Goal: Task Accomplishment & Management: Manage account settings

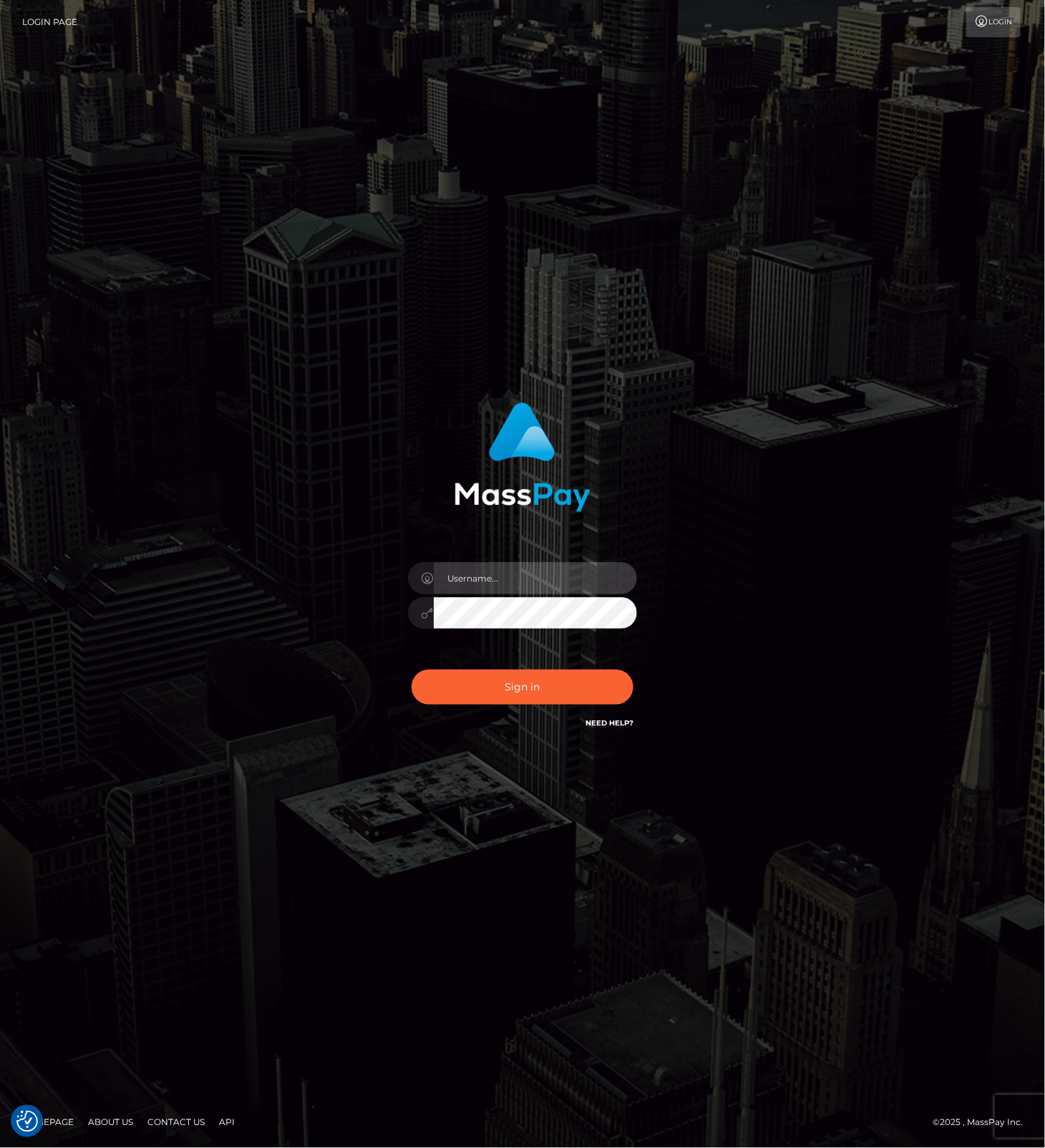
drag, startPoint x: 552, startPoint y: 568, endPoint x: 574, endPoint y: 569, distance: 22.0
click at [552, 569] on input "text" at bounding box center [535, 578] width 204 height 32
click at [0, 1147] on com-1password-button at bounding box center [0, 1148] width 0 height 0
type input "leslie.throne"
click at [518, 688] on button "Sign in" at bounding box center [522, 686] width 222 height 35
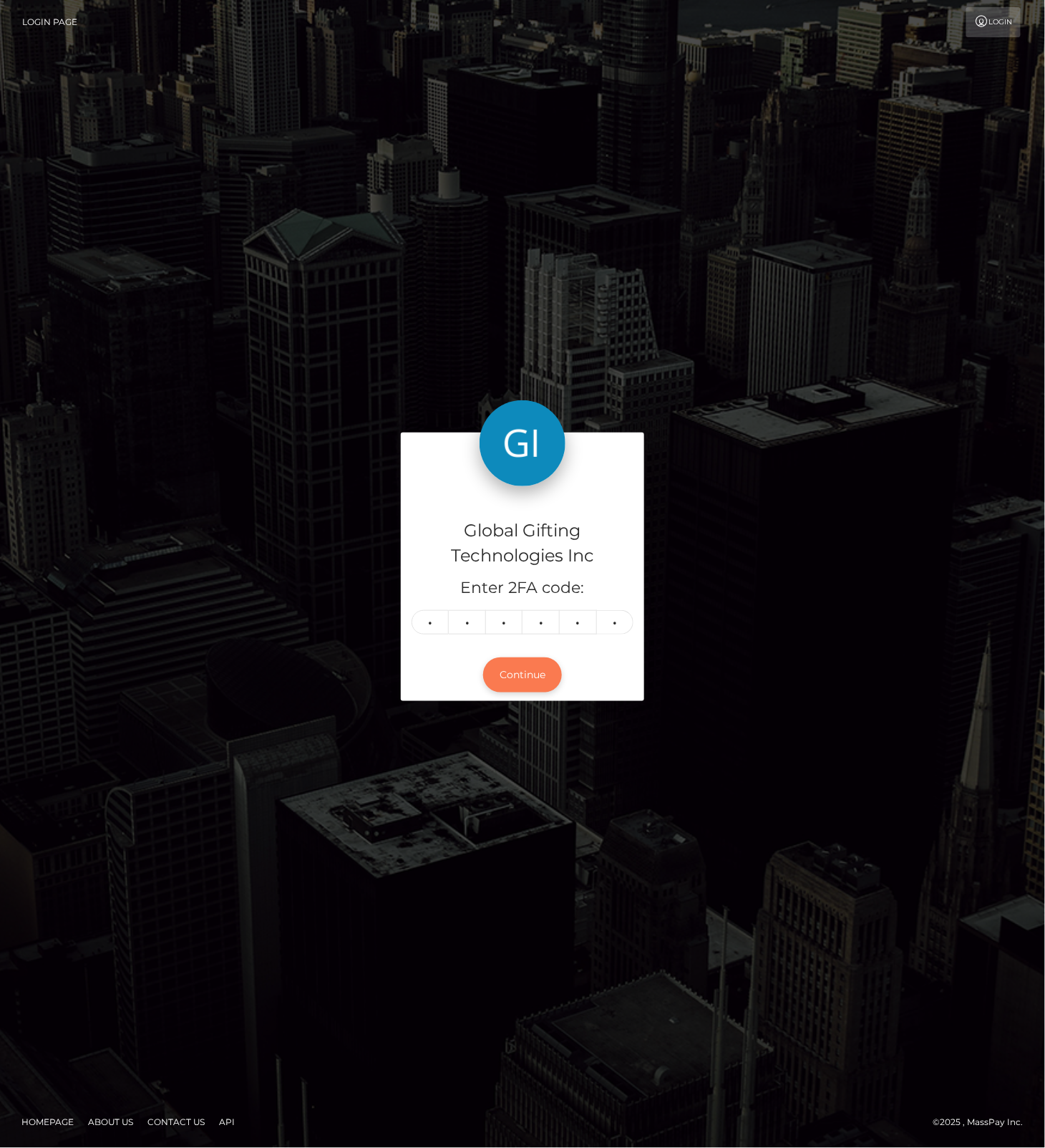
click at [526, 679] on button "Continue" at bounding box center [522, 675] width 79 height 35
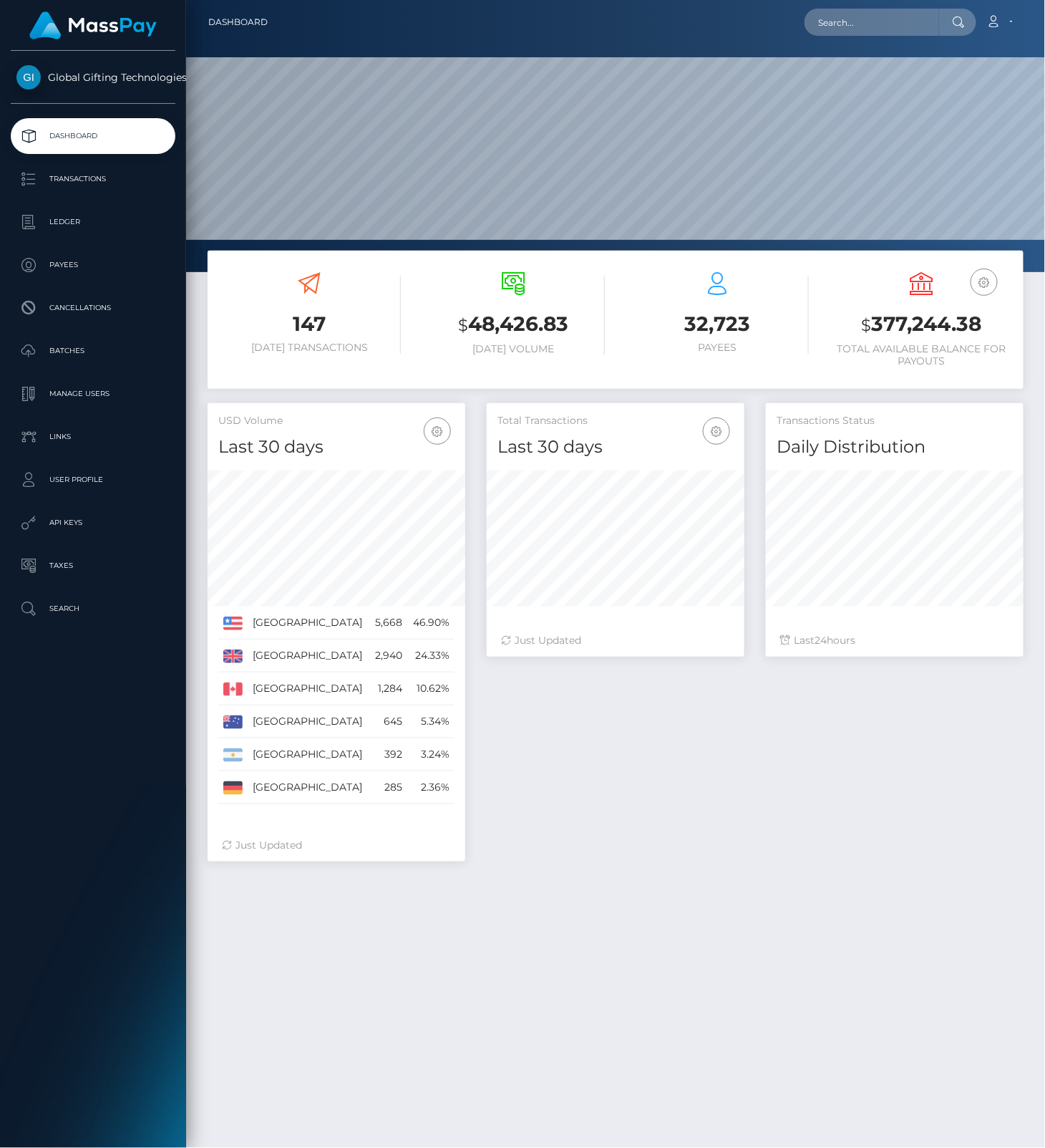
scroll to position [253, 257]
